Goal: Task Accomplishment & Management: Complete application form

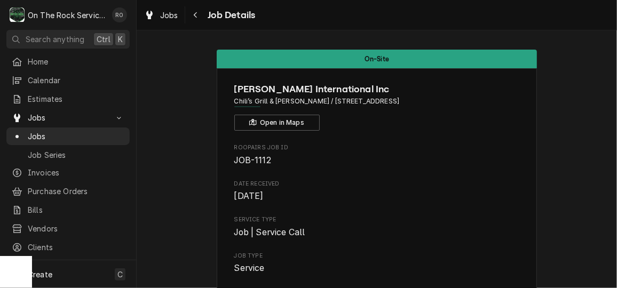
scroll to position [1358, 0]
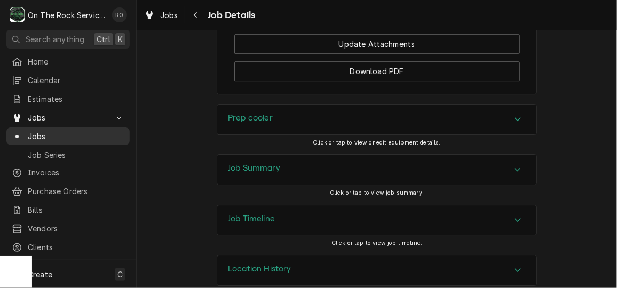
click at [58, 131] on span "Jobs" at bounding box center [76, 136] width 97 height 11
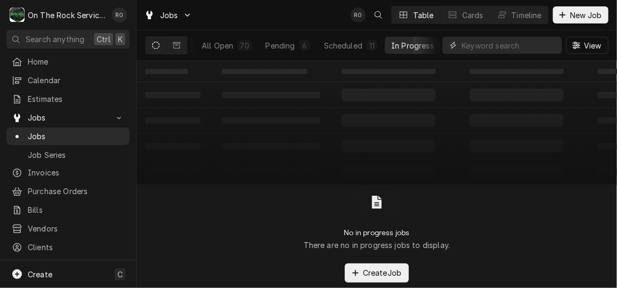
click at [516, 50] on input "Dynamic Content Wrapper" at bounding box center [509, 45] width 95 height 17
click at [578, 10] on span "New Job" at bounding box center [586, 15] width 36 height 11
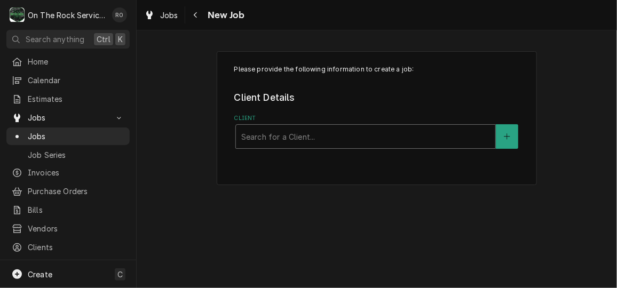
click at [296, 138] on div "Client" at bounding box center [365, 136] width 249 height 19
type input "southbe"
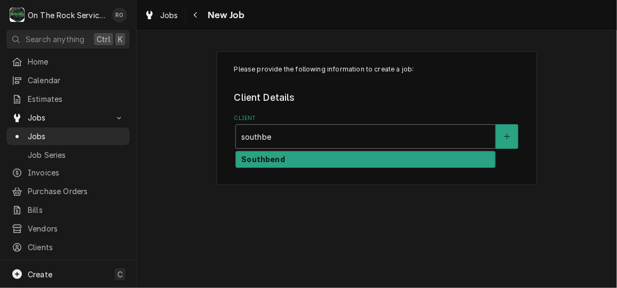
click at [300, 151] on div "Southbend" at bounding box center [365, 160] width 260 height 18
click at [324, 159] on div "Southbend" at bounding box center [365, 160] width 259 height 17
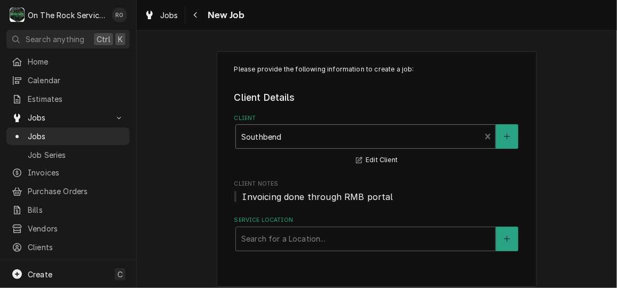
scroll to position [8, 0]
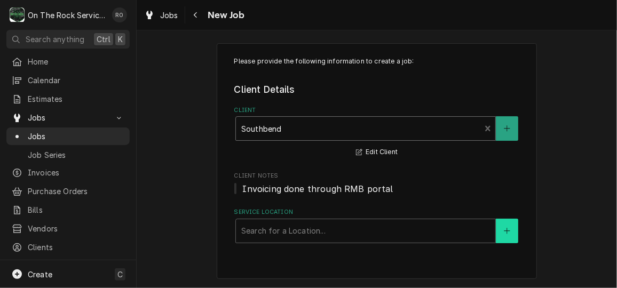
click at [510, 233] on button "Service Location" at bounding box center [507, 231] width 22 height 25
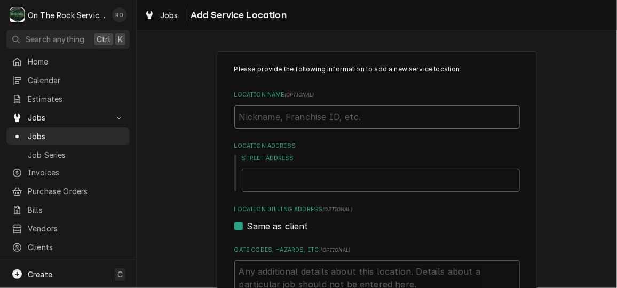
click at [316, 118] on input "Location Name ( optional )" at bounding box center [377, 116] width 286 height 23
type textarea "x"
type input "R"
type textarea "x"
type input "Re"
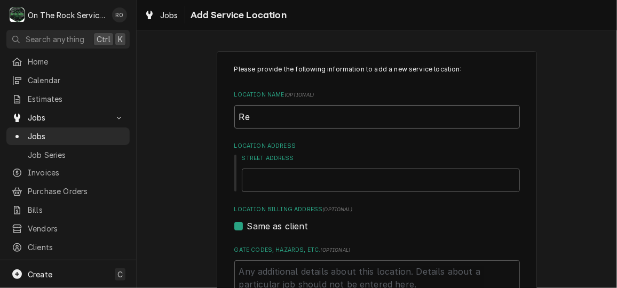
type textarea "x"
type input "Res"
type textarea "x"
type input "Rese"
type textarea "x"
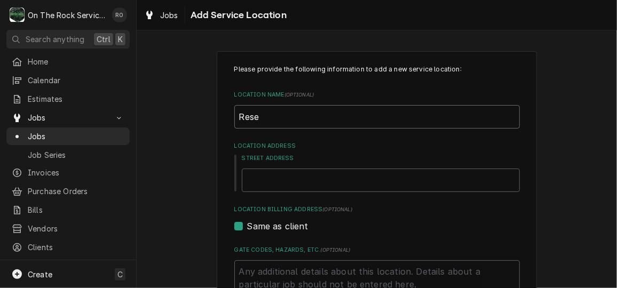
type input "Reser"
type textarea "x"
type input "Reserv"
type textarea "x"
type input "Reserve"
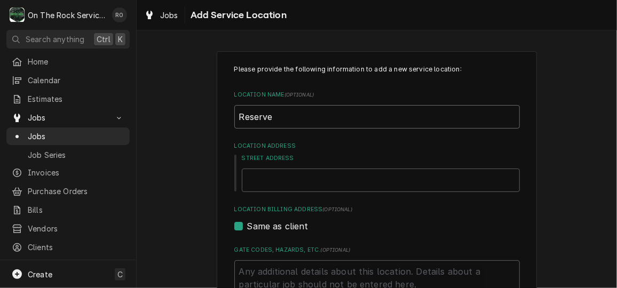
type textarea "x"
type input "Reserve Cl"
type textarea "x"
type input "Reserve Clu"
type textarea "x"
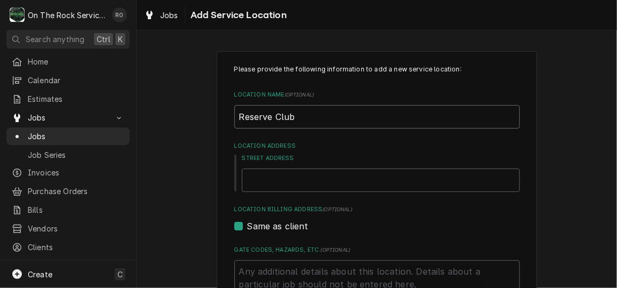
type input "Reserve Club"
type textarea "x"
type input "9"
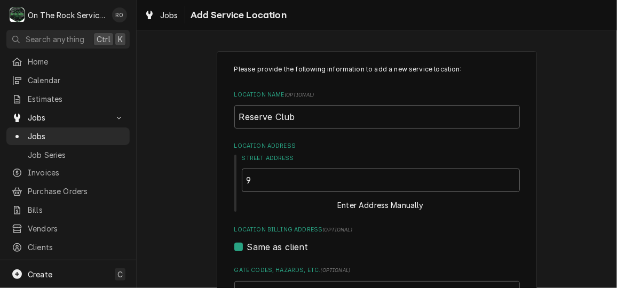
type textarea "x"
type input "93"
type textarea "x"
type input "931"
type textarea "x"
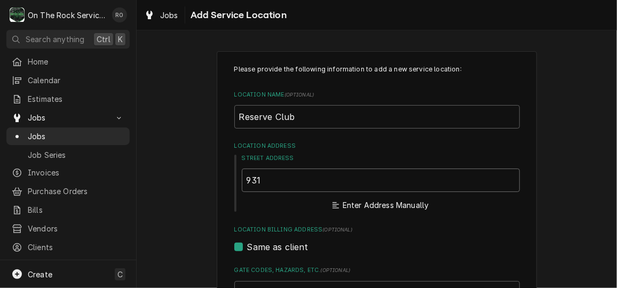
type input "931"
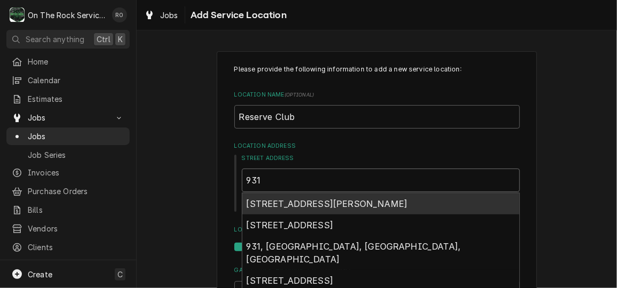
type textarea "x"
type input "931 R"
type textarea "x"
type input "931 Re"
type textarea "x"
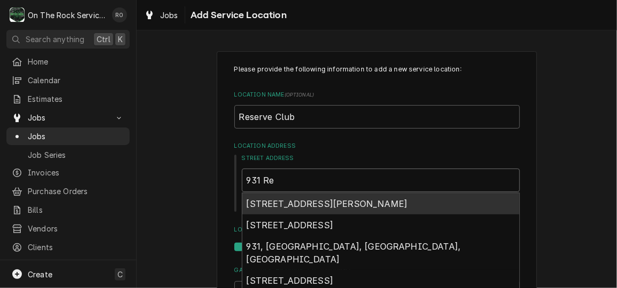
type input "931 Res"
type textarea "x"
type input "931 Rese"
type textarea "x"
type input "931 Reser"
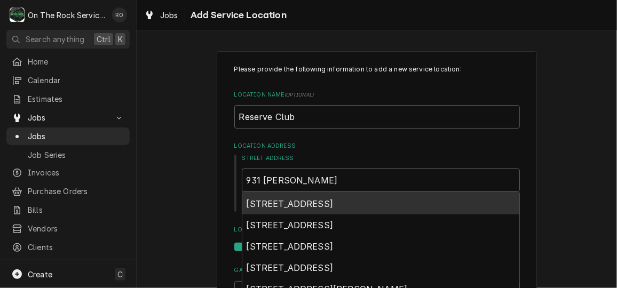
type textarea "x"
type input "931 Reserv"
type textarea "x"
type input "931 Reserve"
type textarea "x"
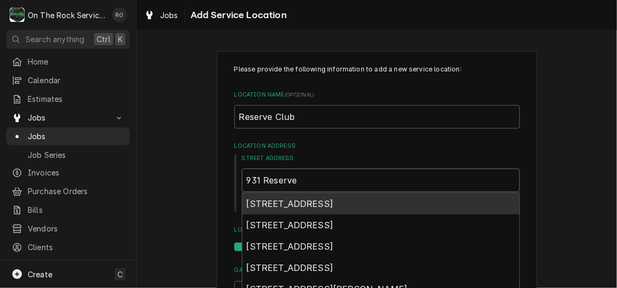
type input "931 Reserve"
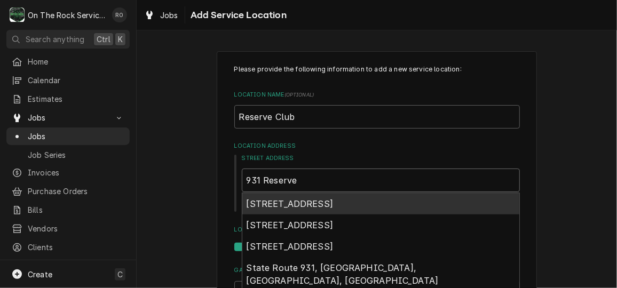
click at [334, 201] on span "931 Reserve Boulevard, Sunset, SC, USA" at bounding box center [290, 204] width 87 height 11
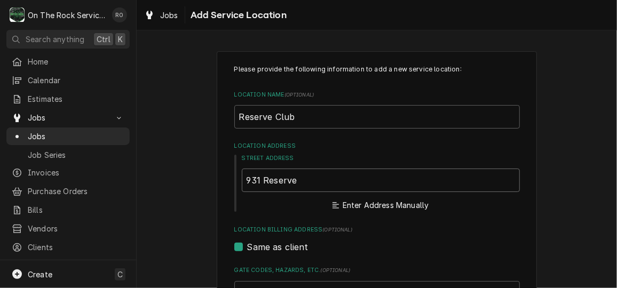
type textarea "x"
type input "931 Reserve Blvd"
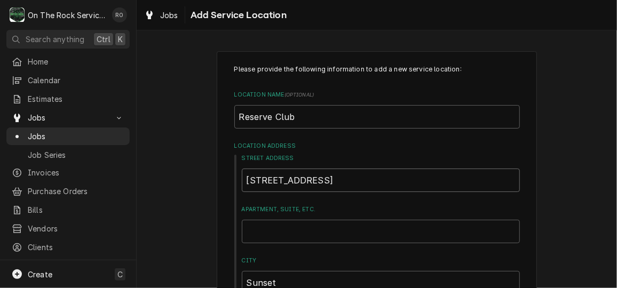
type textarea "x"
type input "931 Reserve Blvd"
click at [335, 201] on div "Street Address 931 Reserve Blvd Apartment, Suite, etc. City Sunset State/Provin…" at bounding box center [377, 250] width 286 height 192
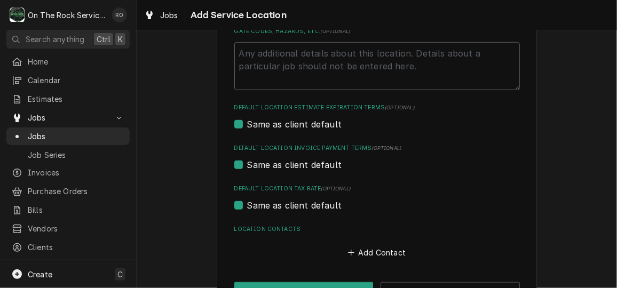
scroll to position [408, 0]
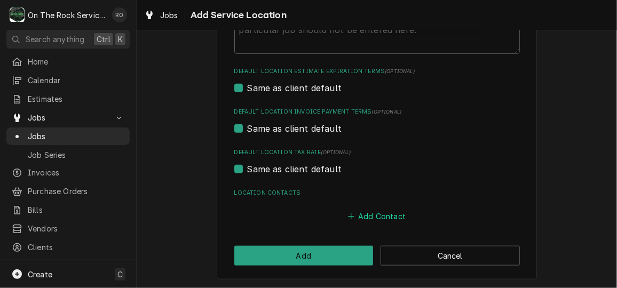
click at [368, 216] on button "Add Contact" at bounding box center [376, 216] width 61 height 15
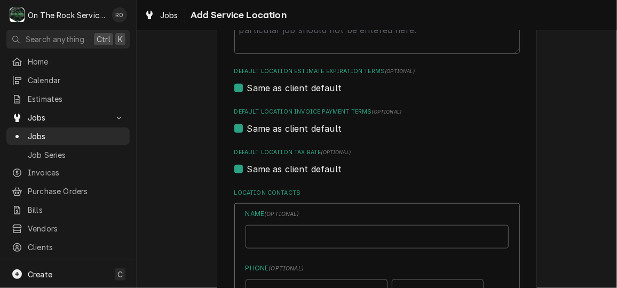
type textarea "x"
click at [263, 233] on input "Location Name ( optional )" at bounding box center [376, 236] width 263 height 23
paste input "Garry Beach"
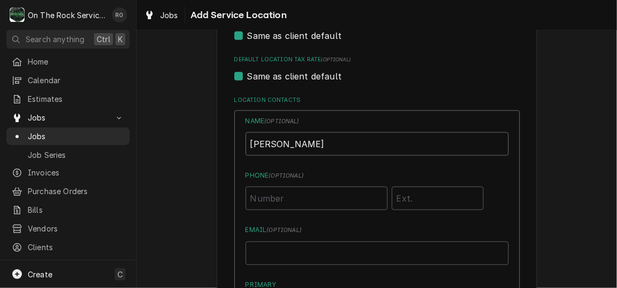
scroll to position [501, 0]
type input "Garry Beach"
click at [276, 205] on input "Phone ( optional )" at bounding box center [316, 198] width 142 height 23
paste input "(864) 608-0005"
type input "(864) 608-0005"
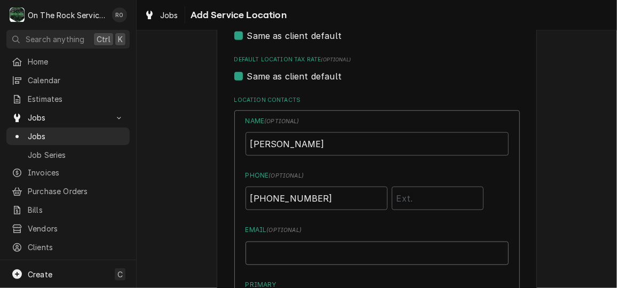
click at [314, 260] on input "Email ( optional )" at bounding box center [376, 253] width 263 height 23
click at [400, 38] on div "Same as client default" at bounding box center [377, 35] width 286 height 13
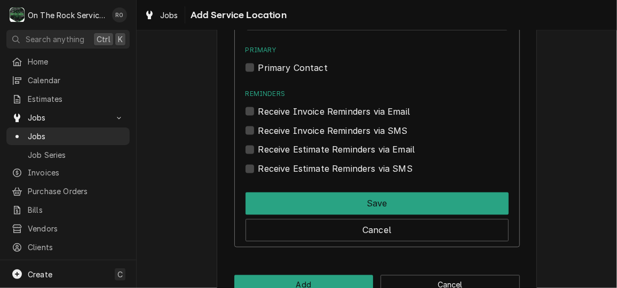
scroll to position [738, 0]
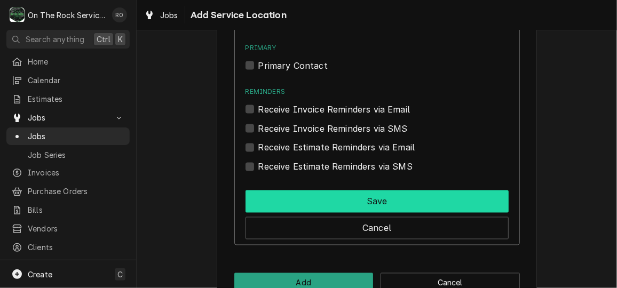
click at [393, 208] on button "Save" at bounding box center [376, 202] width 263 height 22
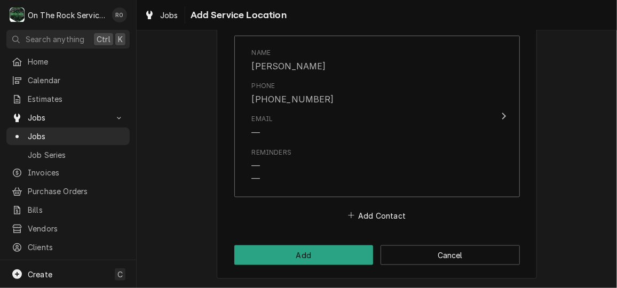
scroll to position [575, 0]
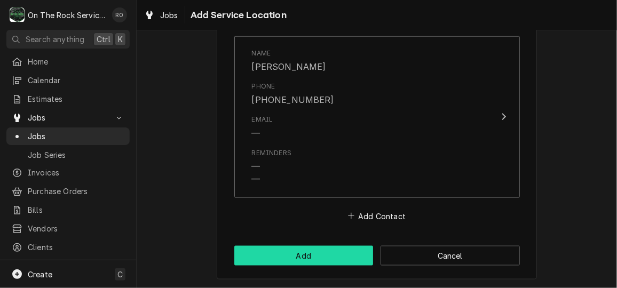
click at [308, 263] on button "Add" at bounding box center [303, 256] width 139 height 20
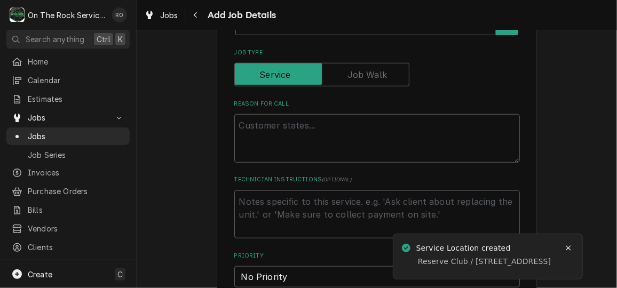
scroll to position [360, 0]
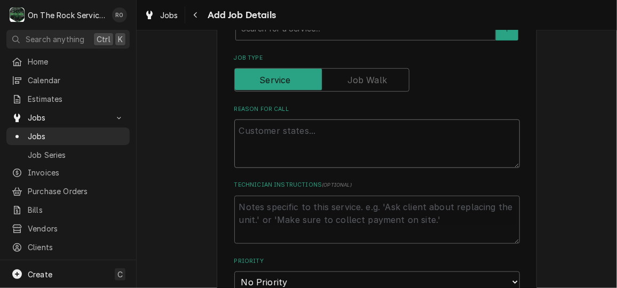
click at [259, 126] on textarea "Reason For Call" at bounding box center [377, 144] width 286 height 48
paste textarea "Claim # 208755"
type textarea "x"
type textarea "Claim # 208755"
type textarea "x"
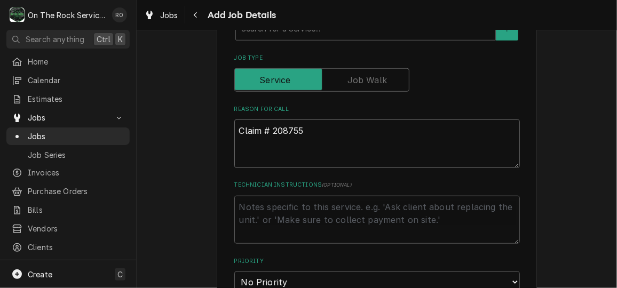
type textarea "Claim # 208755"
type textarea "x"
type textarea "Claim # 208755"
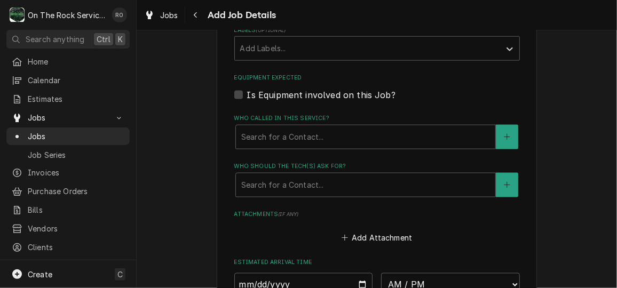
scroll to position [663, 0]
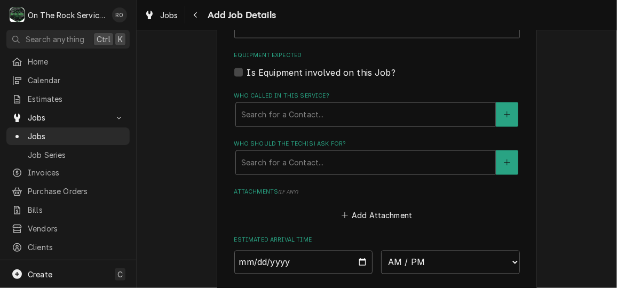
click at [247, 72] on label "Is Equipment involved on this Job?" at bounding box center [321, 72] width 148 height 13
click at [247, 72] on input "Equipment Expected" at bounding box center [390, 77] width 286 height 23
checkbox input "true"
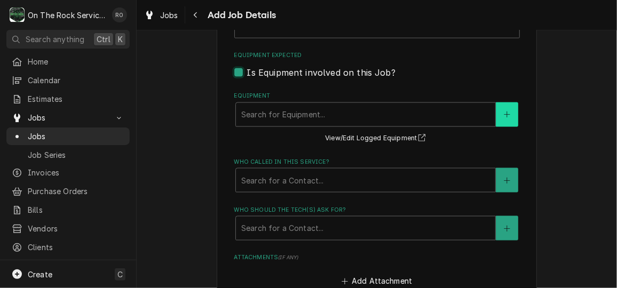
type textarea "x"
click at [512, 114] on button "Equipment" at bounding box center [507, 114] width 22 height 25
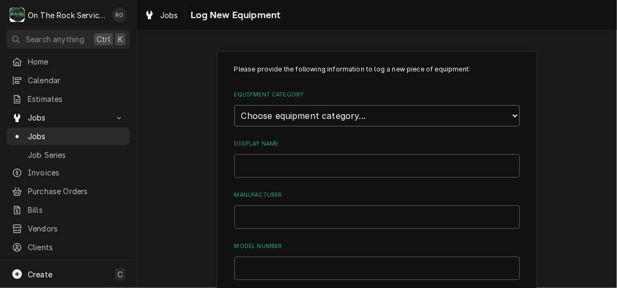
click at [508, 112] on select "Choose equipment category... Cooking Equipment Fryers Ice Machines Ovens and Ra…" at bounding box center [377, 115] width 286 height 21
click at [326, 120] on select "Choose equipment category... Cooking Equipment Fryers Ice Machines Ovens and Ra…" at bounding box center [377, 115] width 286 height 21
select select "1"
click at [234, 105] on select "Choose equipment category... Cooking Equipment Fryers Ice Machines Ovens and Ra…" at bounding box center [377, 115] width 286 height 21
click at [327, 160] on select "Choose equipment type... Broiler Charbroiler Commercial Microwave Commercial To…" at bounding box center [377, 164] width 286 height 21
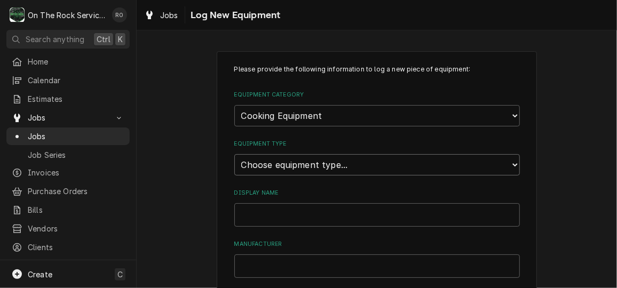
select select "11"
click at [234, 154] on select "Choose equipment type... Broiler Charbroiler Commercial Microwave Commercial To…" at bounding box center [377, 164] width 286 height 21
click at [310, 204] on input "Display Name" at bounding box center [377, 214] width 286 height 23
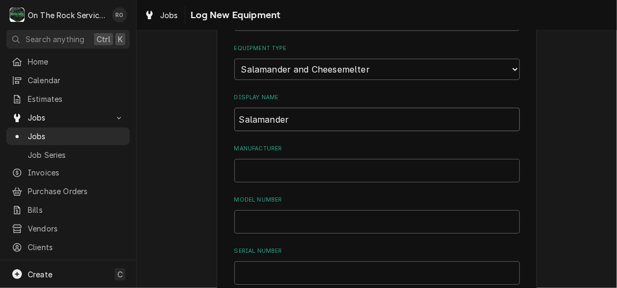
scroll to position [99, 0]
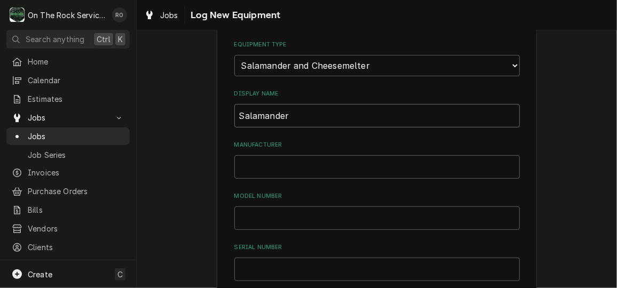
type input "Salamander"
click at [284, 170] on input "Manufacturer" at bounding box center [377, 166] width 286 height 23
click at [284, 170] on input "So" at bounding box center [377, 166] width 286 height 23
type input "Southbend"
type input "`"
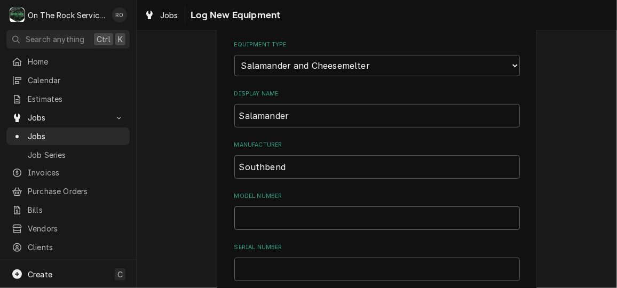
paste input "P36-NFR-WM"
type input "P36-NFR-WM"
click at [297, 268] on input "Serial Number" at bounding box center [377, 269] width 286 height 23
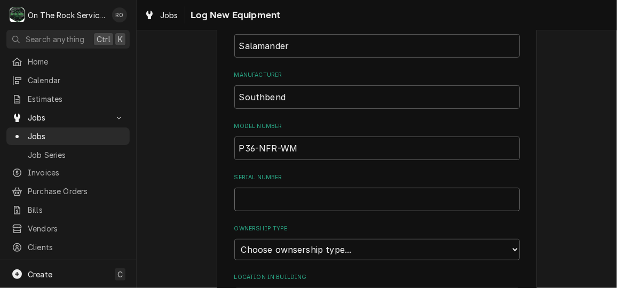
scroll to position [194, 0]
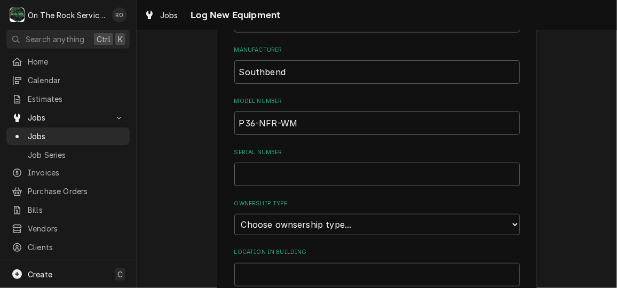
click at [249, 177] on input "Serial Number" at bounding box center [377, 174] width 286 height 23
paste input "25F23041"
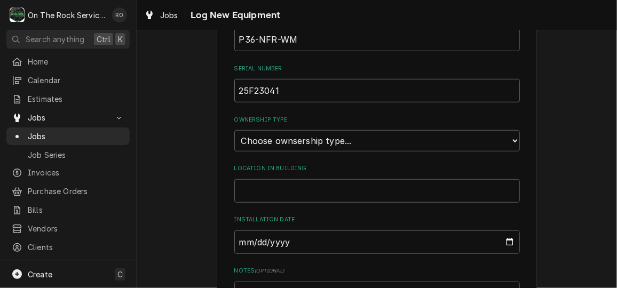
type input "25F23041"
click at [316, 144] on select "Choose ownsership type... Unknown Owned Leased Rented" at bounding box center [377, 140] width 286 height 21
select select "0"
click at [234, 130] on select "Choose ownsership type... Unknown Owned Leased Rented" at bounding box center [377, 140] width 286 height 21
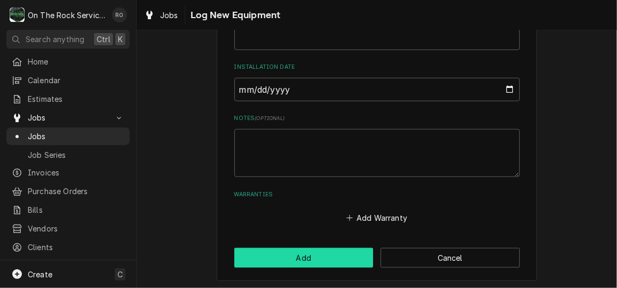
click at [316, 258] on button "Add" at bounding box center [303, 258] width 139 height 20
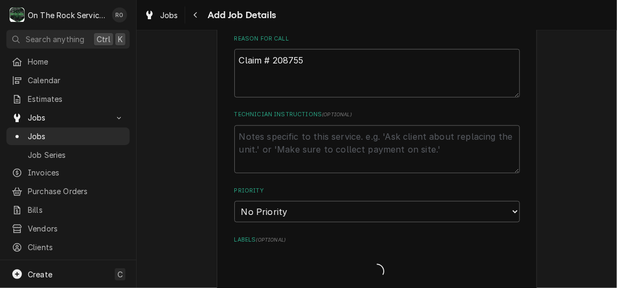
scroll to position [663, 0]
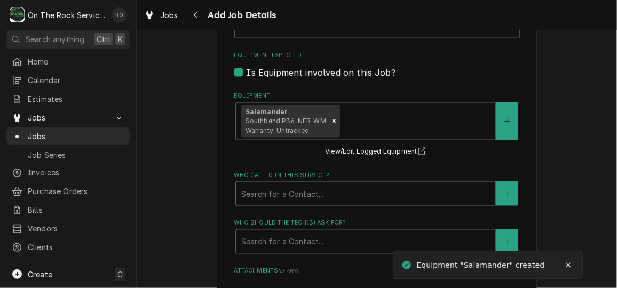
click at [314, 197] on div "Who called in this service?" at bounding box center [365, 193] width 249 height 19
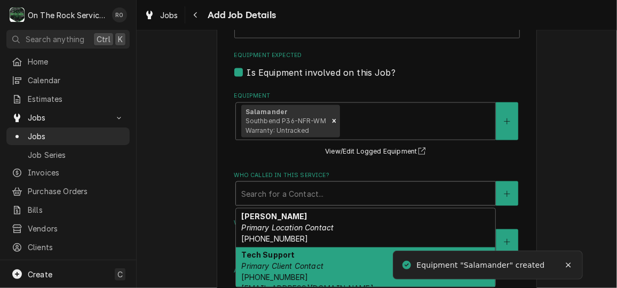
click at [300, 254] on div "Tech Support Primary Client Contact (919) 762-1111 ts@southbendnc.com" at bounding box center [365, 273] width 259 height 50
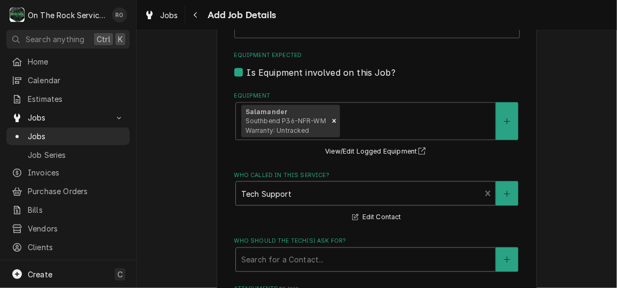
click at [311, 255] on div "Who should the tech(s) ask for?" at bounding box center [365, 259] width 249 height 19
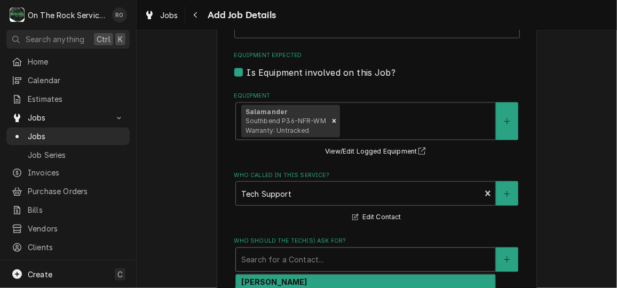
type textarea "x"
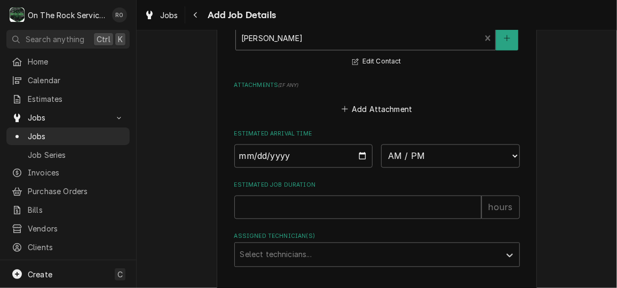
scroll to position [889, 0]
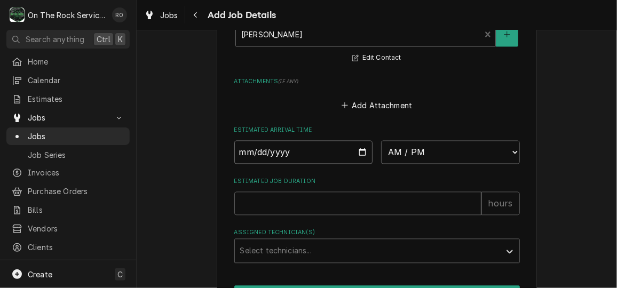
click at [361, 152] on input "Date" at bounding box center [303, 151] width 139 height 23
type input "2025-09-30"
type textarea "x"
click at [414, 146] on select "AM / PM 6:00 AM 6:15 AM 6:30 AM 6:45 AM 7:00 AM 7:15 AM 7:30 AM 7:45 AM 8:00 AM…" at bounding box center [450, 151] width 139 height 23
select select "13:00:00"
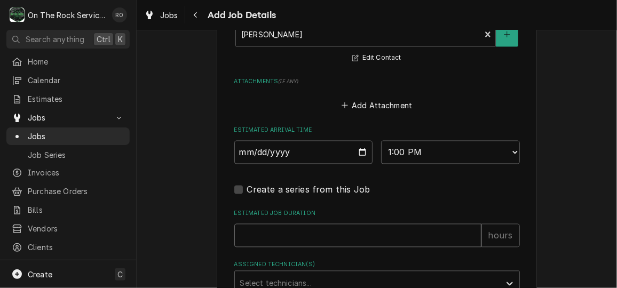
click at [318, 224] on input "Estimated Job Duration" at bounding box center [357, 235] width 247 height 23
type textarea "x"
type input "2"
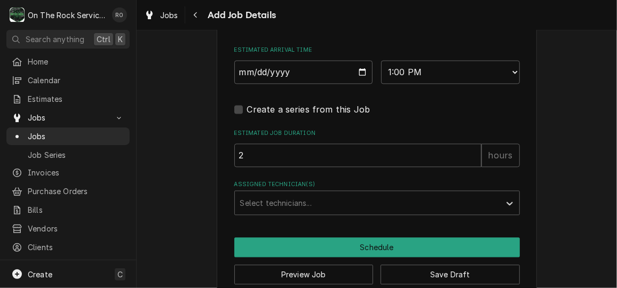
scroll to position [969, 0]
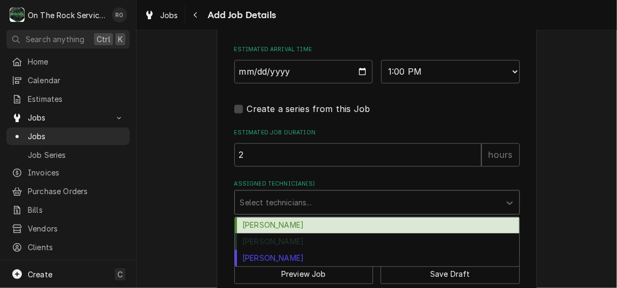
click at [318, 203] on div "Assigned Technician(s)" at bounding box center [367, 202] width 255 height 19
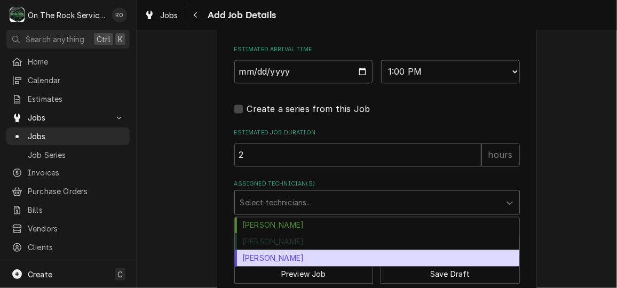
click at [314, 264] on div "Todd Brady" at bounding box center [377, 258] width 284 height 17
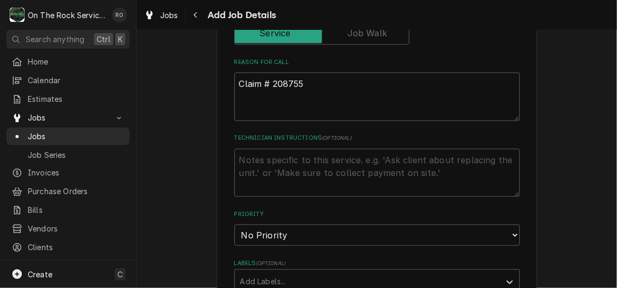
scroll to position [405, 0]
click at [244, 104] on textarea "Claim # 208755" at bounding box center [377, 99] width 286 height 48
type textarea "x"
type textarea "Claim # 208755 +"
type textarea "x"
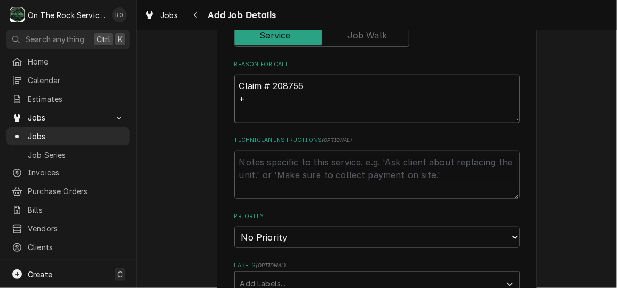
type textarea "Claim # 208755 ++"
type textarea "x"
type textarea "Claim # 208755 +++"
type textarea "x"
type textarea "Claim # 208755 +++W"
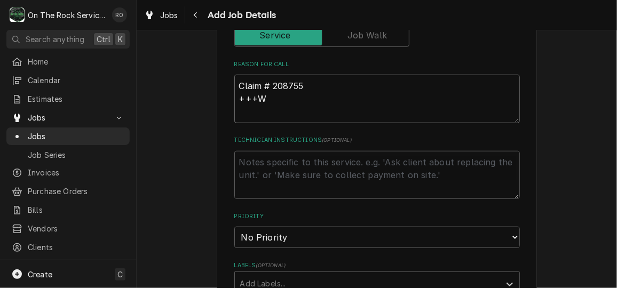
type textarea "x"
type textarea "Claim # 208755 +++WH"
type textarea "x"
type textarea "Claim # 208755 +++WHE"
type textarea "x"
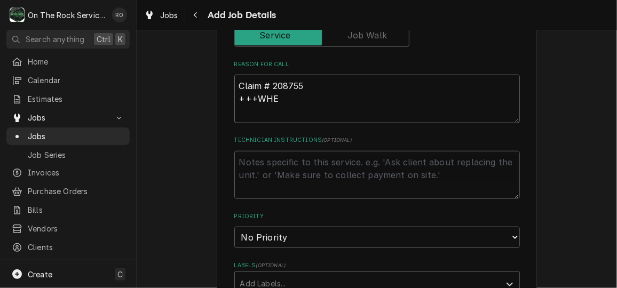
type textarea "Claim # 208755 +++WHEN"
type textarea "x"
type textarea "Claim # 208755 +++WHEN C"
type textarea "x"
type textarea "Claim # 208755 +++WHEN CA"
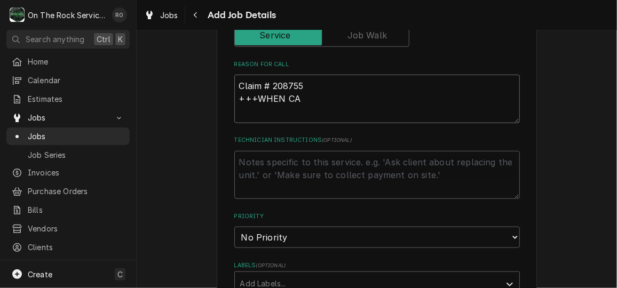
type textarea "x"
type textarea "Claim # 208755 +++WHEN CAL"
type textarea "x"
type textarea "Claim # 208755 +++WHEN CALL"
type textarea "x"
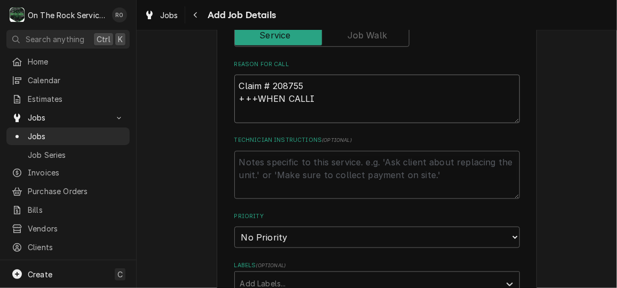
type textarea "Claim # 208755 +++WHEN CALLIN"
type textarea "x"
type textarea "Claim # 208755 +++WHEN CALLING"
type textarea "x"
type textarea "Claim # 208755 +++WHEN CALLING"
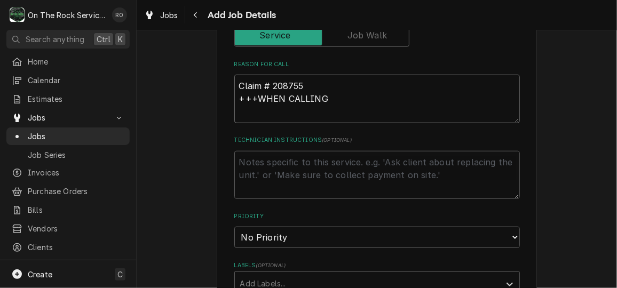
type textarea "x"
type textarea "Claim # 208755 +++WHEN CALLING W"
type textarea "x"
type textarea "Claim # 208755 +++WHEN CALLING WI"
type textarea "x"
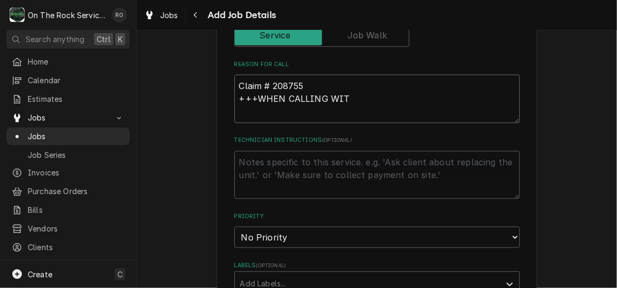
type textarea "Claim # 208755 +++WHEN CALLING WITH"
type textarea "x"
type textarea "Claim # 208755 +++WHEN CALLING WITH"
type textarea "x"
type textarea "Claim # 208755 +++WHEN CALLING WITH F"
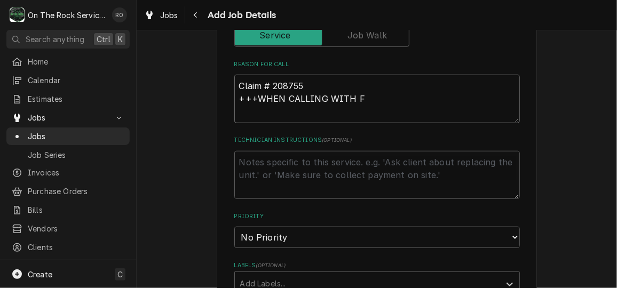
type textarea "x"
type textarea "Claim # 208755 +++WHEN CALLING WITH FI"
type textarea "x"
type textarea "Claim # 208755 +++WHEN CALLING WITH FIN"
type textarea "x"
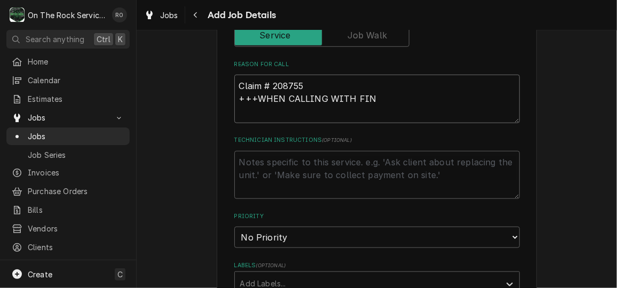
type textarea "Claim # 208755 +++WHEN CALLING WITH FIND"
type textarea "x"
type textarea "Claim # 208755 +++WHEN CALLING WITH FINDIN"
type textarea "x"
type textarea "Claim # 208755 +++WHEN CALLING WITH FINDING"
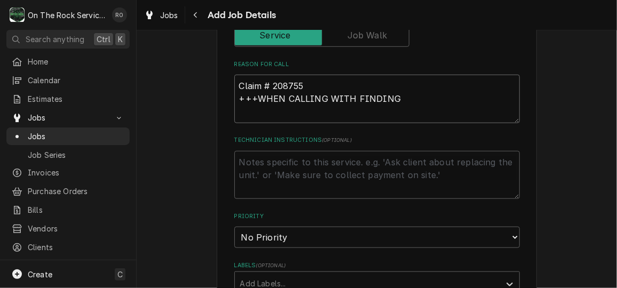
type textarea "x"
type textarea "Claim # 208755 +++WHEN CALLING WITH FINDING"
type textarea "x"
type textarea "Claim # 208755 +++WHEN CALLING WITH FINDING"
type textarea "x"
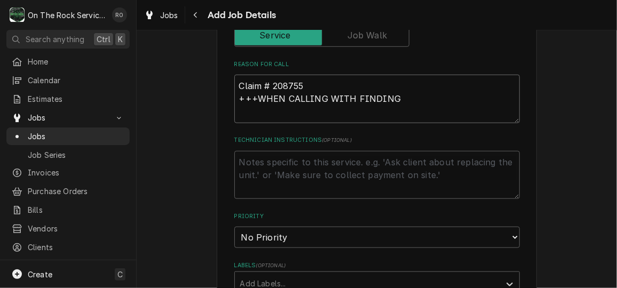
type textarea "Claim # 208755 +++WHEN CALLING WITH FINDINGA"
type textarea "x"
type textarea "Claim # 208755 +++WHEN CALLING WITH FINDINGA"
type textarea "x"
type textarea "Claim # 208755 +++WHEN CALLING WITH FINDINGA C"
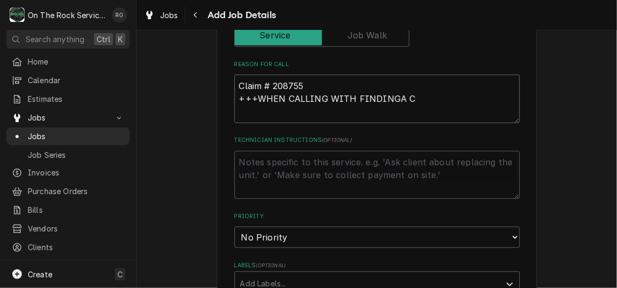
type textarea "x"
type textarea "Claim # 208755 +++WHEN CALLING WITH FINDINGA"
type textarea "x"
type textarea "Claim # 208755 +++WHEN CALLING WITH FINDINGA"
type textarea "x"
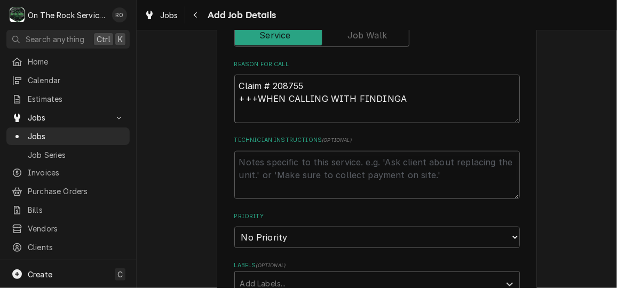
type textarea "Claim # 208755 +++WHEN CALLING WITH FINDING"
type textarea "x"
type textarea "Claim # 208755 +++WHEN CALLING WITH FINDINGS"
type textarea "x"
type textarea "Claim # 208755 +++WHEN CALLING WITH FINDINGS"
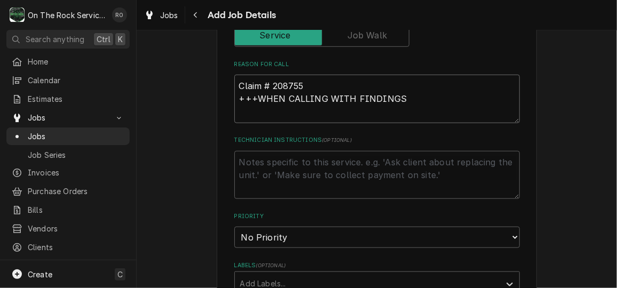
type textarea "x"
type textarea "Claim # 208755 +++WHEN CALLING WITH FINDINGS C"
type textarea "x"
type textarea "Claim # 208755 +++WHEN CALLING WITH FINDINGS CA"
type textarea "x"
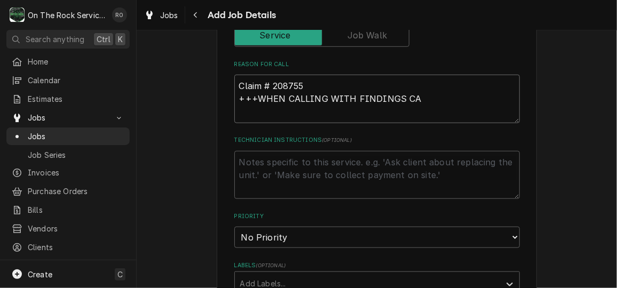
type textarea "Claim # 208755 +++WHEN CALLING WITH FINDINGS CAL"
type textarea "x"
type textarea "Claim # 208755 +++WHEN CALLING WITH FINDINGS CALL"
type textarea "x"
type textarea "Claim # 208755 +++WHEN CALLING WITH FINDINGS CALL H"
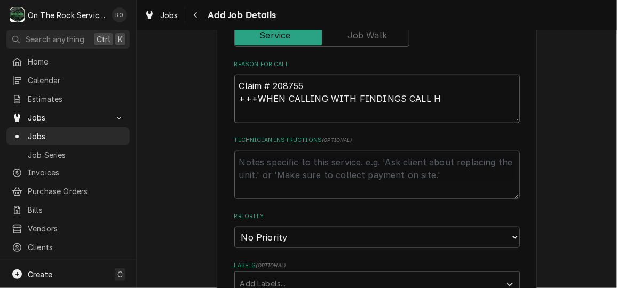
type textarea "x"
type textarea "Claim # 208755 +++WHEN CALLING WITH FINDINGS CALL"
type textarea "x"
type textarea "Claim # 208755 +++WHEN CALLING WITH FINDINGS CALL T"
type textarea "x"
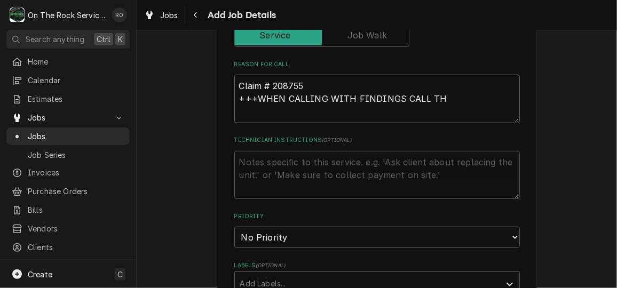
type textarea "Claim # 208755 +++WHEN CALLING WITH FINDINGS CALL THE"
type textarea "x"
type textarea "Claim # 208755 +++WHEN CALLING WITH FINDINGS CALL THE"
type textarea "x"
type textarea "Claim # 208755 +++WHEN CALLING WITH FINDINGS CALL THE T"
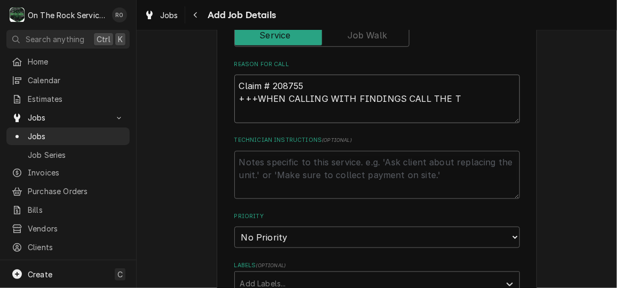
type textarea "x"
type textarea "Claim # 208755 +++WHEN CALLING WITH FINDINGS CALL THE TE"
type textarea "x"
type textarea "Claim # 208755 +++WHEN CALLING WITH FINDINGS CALL THE TECH"
type textarea "x"
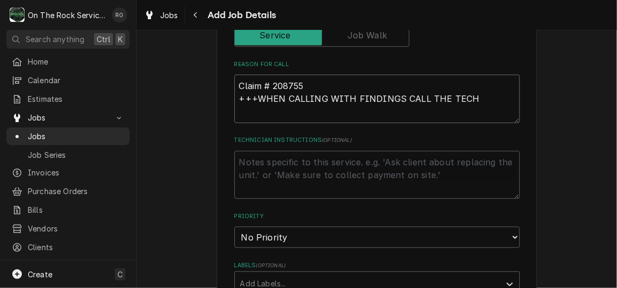
type textarea "Claim # 208755 +++WHEN CALLING WITH FINDINGS CALL THE TECH"
type textarea "x"
type textarea "Claim # 208755 +++WHEN CALLING WITH FINDINGS CALL THE TECH O"
type textarea "x"
type textarea "Claim # 208755 +++WHEN CALLING WITH FINDINGS CALL THE TECH ON"
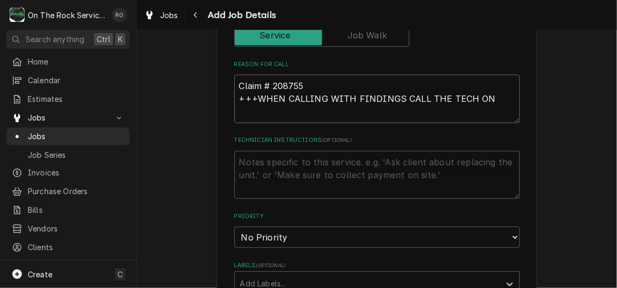
type textarea "x"
type textarea "Claim # 208755 +++WHEN CALLING WITH FINDINGS CALL THE TECH ONL"
type textarea "x"
type textarea "Claim # 208755 +++WHEN CALLING WITH FINDINGS CALL THE TECH ONLY"
type textarea "x"
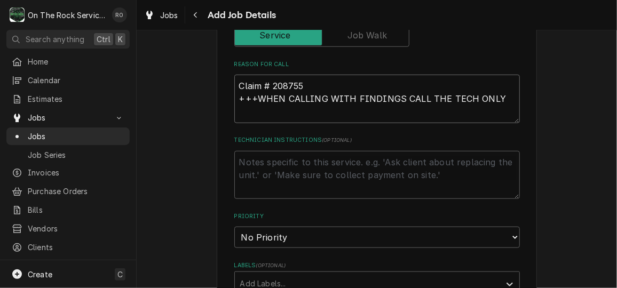
type textarea "Claim # 208755 +++WHEN CALLING WITH FINDINGS CALL THE TECH ONLY L"
type textarea "x"
type textarea "Claim # 208755 +++WHEN CALLING WITH FINDINGS CALL THE TECH ONLY LI"
type textarea "x"
type textarea "Claim # 208755 +++WHEN CALLING WITH FINDINGS CALL THE TECH ONLY LIN"
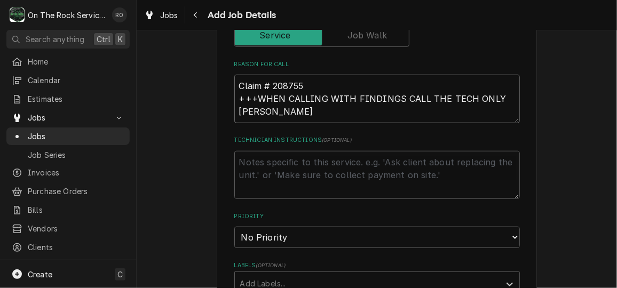
type textarea "x"
type textarea "Claim # 208755 +++WHEN CALLING WITH FINDINGS CALL THE TECH ONLY LINE"
type textarea "x"
type textarea "Claim # 208755 +++WHEN CALLING WITH FINDINGS CALL THE TECH ONLY LINE"
type textarea "x"
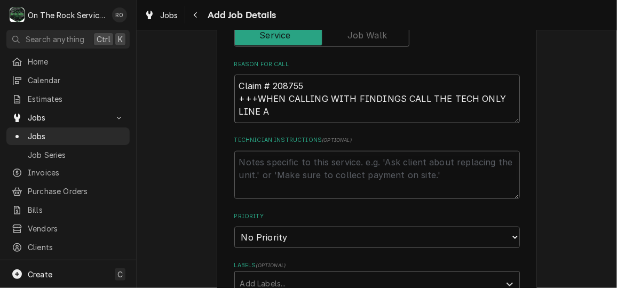
type textarea "Claim # 208755 +++WHEN CALLING WITH FINDINGS CALL THE TECH ONLY LINE AT"
type textarea "x"
type textarea "Claim # 208755 +++WHEN CALLING WITH FINDINGS CALL THE TECH ONLY LINE AT"
paste textarea "919-762-1111"
type textarea "x"
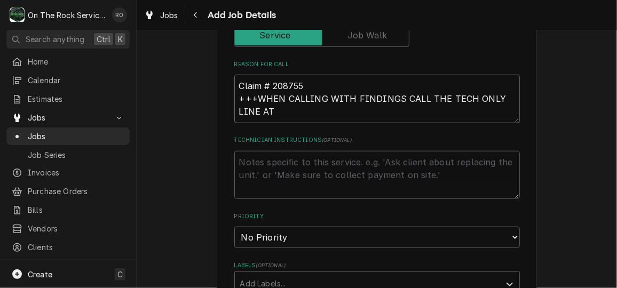
type textarea "Claim # 208755 +++WHEN CALLING WITH FINDINGS CALL THE TECH ONLY LINE AT 919-762…"
type textarea "x"
type textarea "Claim # 208755 +++WHEN CALLING WITH FINDINGS CALL THE TECH ONLY LINE AT 919-762…"
type textarea "x"
type textarea "Claim # 208755 +++WHEN CALLING WITH FINDINGS CALL THE TECH ONLY LINE AT 919-762…"
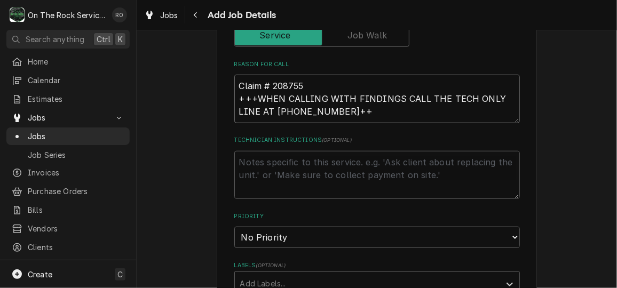
type textarea "x"
type textarea "Claim # 208755 +++WHEN CALLING WITH FINDINGS CALL THE TECH ONLY LINE AT 919-762…"
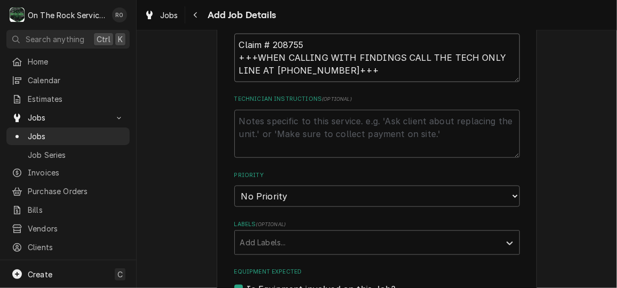
scroll to position [469, 0]
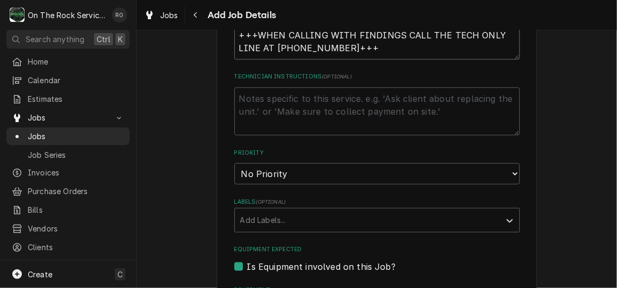
type textarea "x"
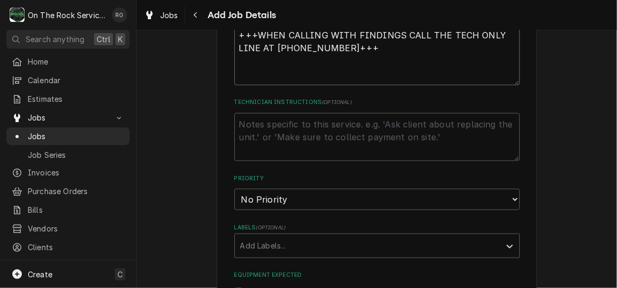
paste textarea "Symptom: Take pics of data tag w/serial # and unit specs, full view of unit w/s…"
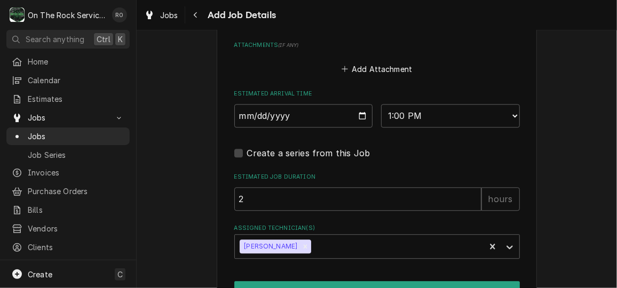
scroll to position [1142, 0]
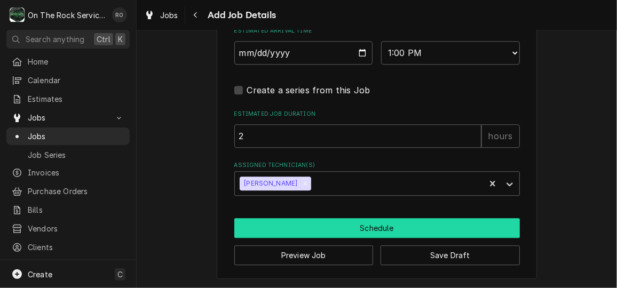
click at [342, 224] on button "Schedule" at bounding box center [377, 228] width 286 height 20
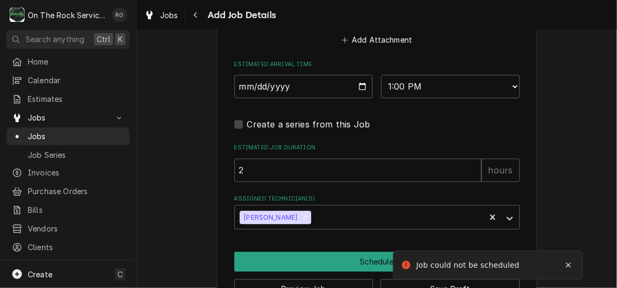
scroll to position [336, 0]
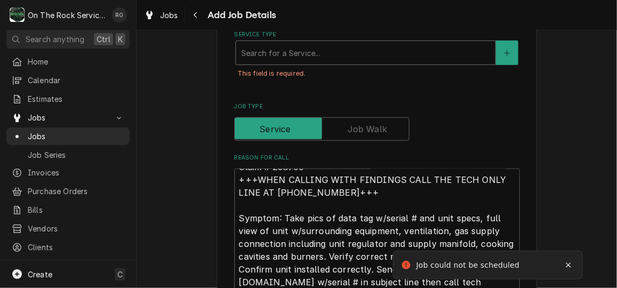
click at [386, 61] on div "Service Type" at bounding box center [365, 52] width 249 height 19
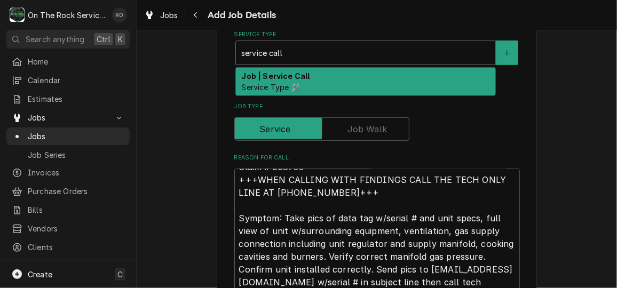
click at [374, 75] on div "Job | Service Call Service Type 🛠️" at bounding box center [365, 82] width 259 height 28
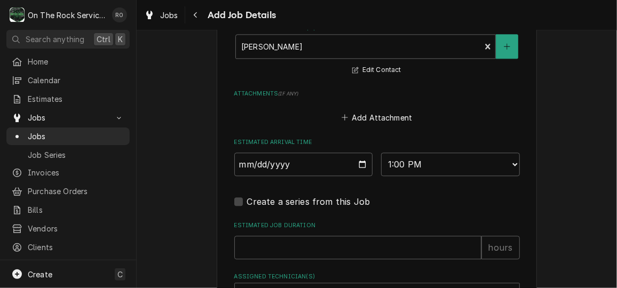
scroll to position [1184, 0]
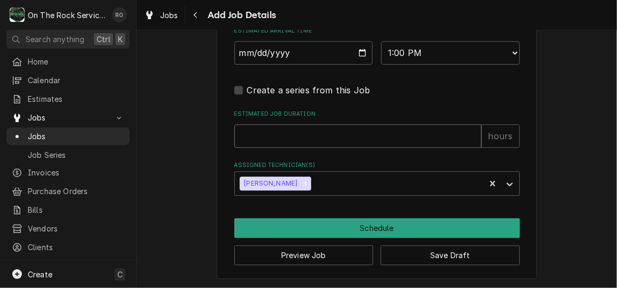
click at [403, 139] on input "Estimated Job Duration" at bounding box center [357, 135] width 247 height 23
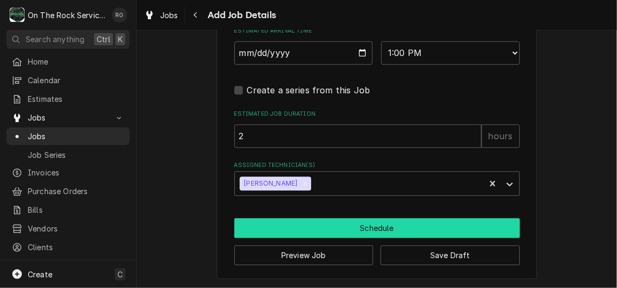
click at [386, 227] on button "Schedule" at bounding box center [377, 228] width 286 height 20
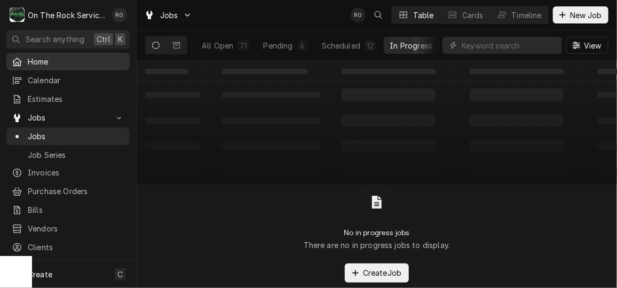
click at [45, 59] on span "Home" at bounding box center [76, 61] width 97 height 11
